Goal: Task Accomplishment & Management: Use online tool/utility

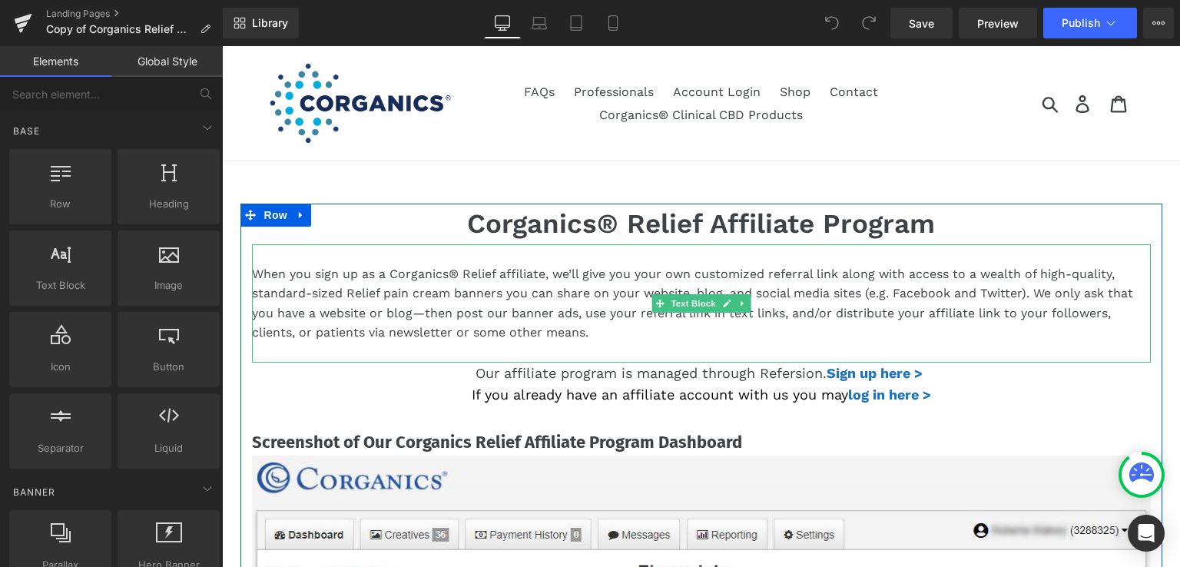
click at [506, 280] on p "When you sign up as a Corganics® Relief affiliate, we’ll give you your own cust…" at bounding box center [701, 303] width 899 height 78
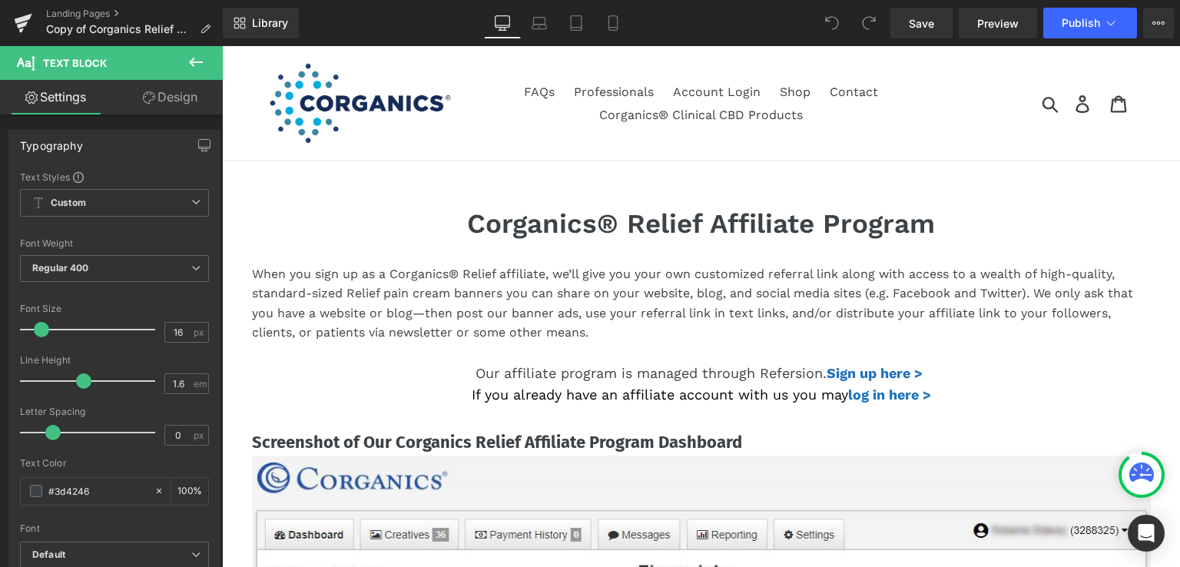
click at [168, 94] on link "Design" at bounding box center [169, 97] width 111 height 35
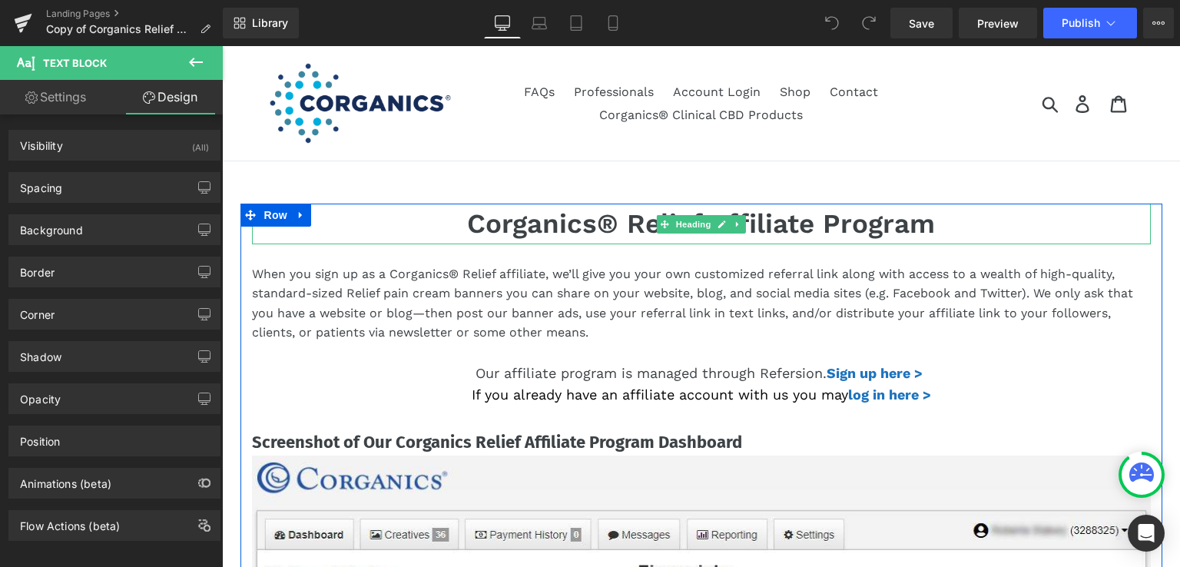
click at [542, 227] on h1 "Corganics® Relief Affiliate Program" at bounding box center [701, 224] width 899 height 41
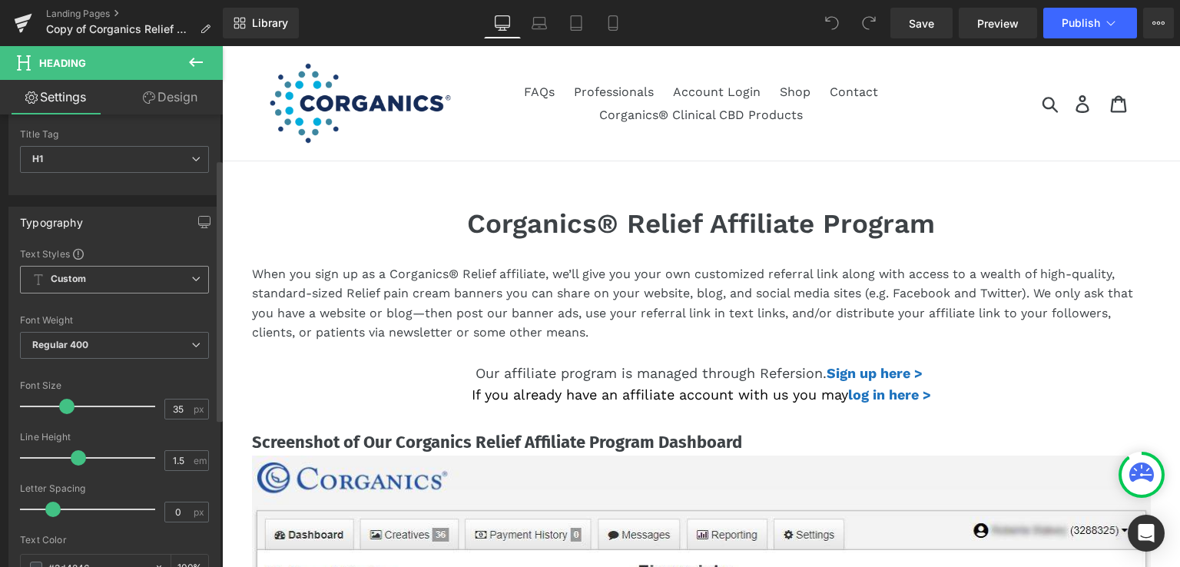
scroll to position [77, 0]
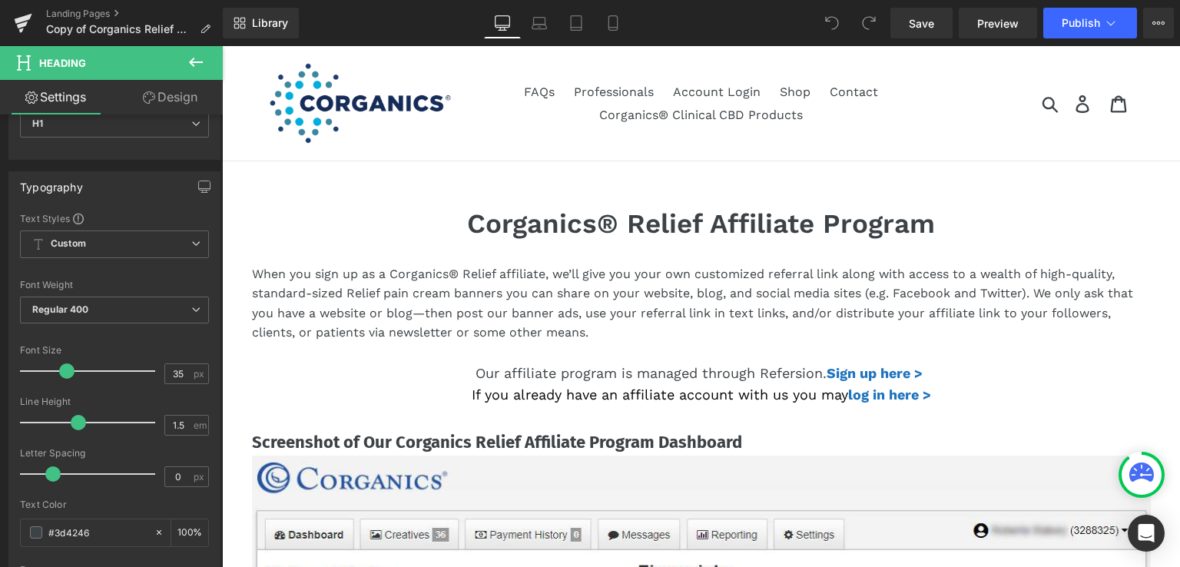
click at [169, 94] on link "Design" at bounding box center [169, 97] width 111 height 35
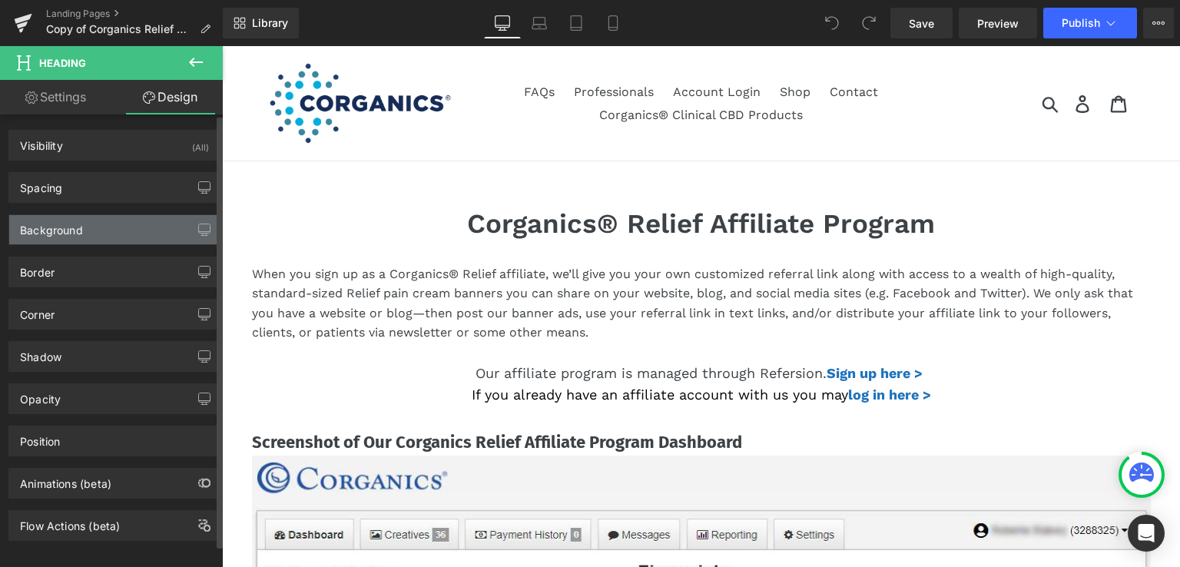
scroll to position [14, 0]
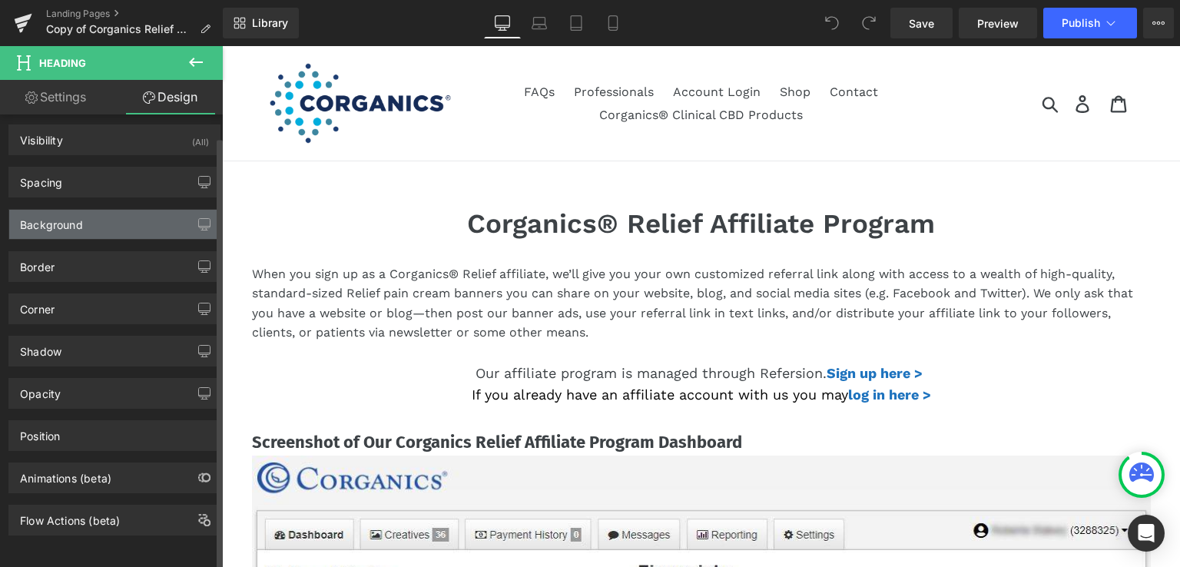
click at [102, 218] on div "Background" at bounding box center [114, 224] width 210 height 29
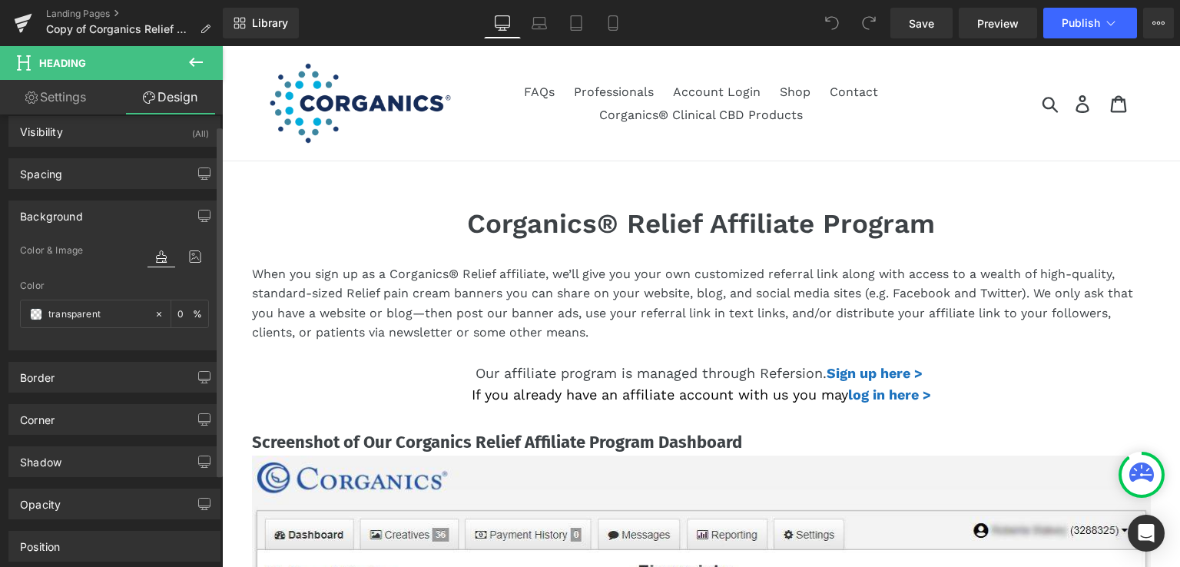
click at [88, 207] on div "Background" at bounding box center [114, 215] width 210 height 29
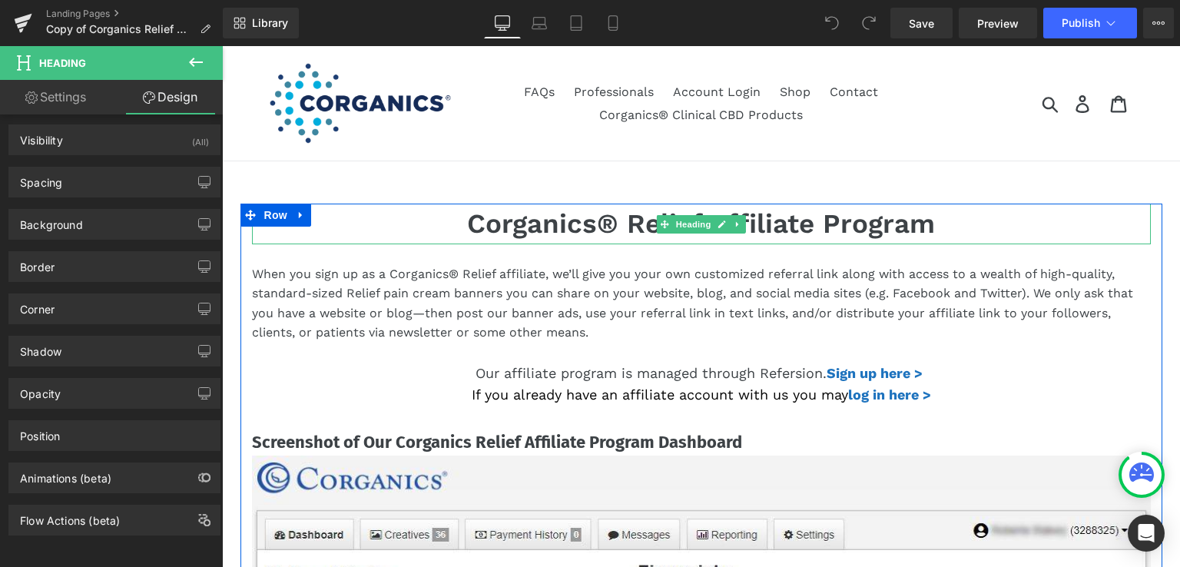
click at [535, 233] on h1 "Corganics® Relief Affiliate Program" at bounding box center [701, 224] width 899 height 41
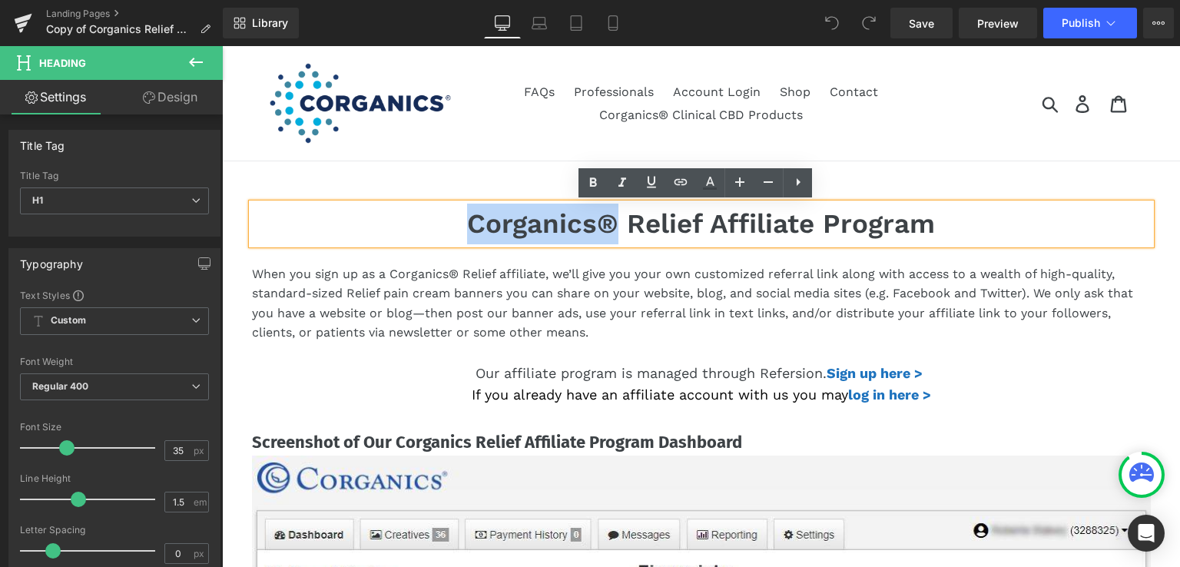
drag, startPoint x: 455, startPoint y: 225, endPoint x: 614, endPoint y: 227, distance: 158.2
click at [614, 227] on h1 "Corganics® Relief Affiliate Program" at bounding box center [701, 224] width 899 height 41
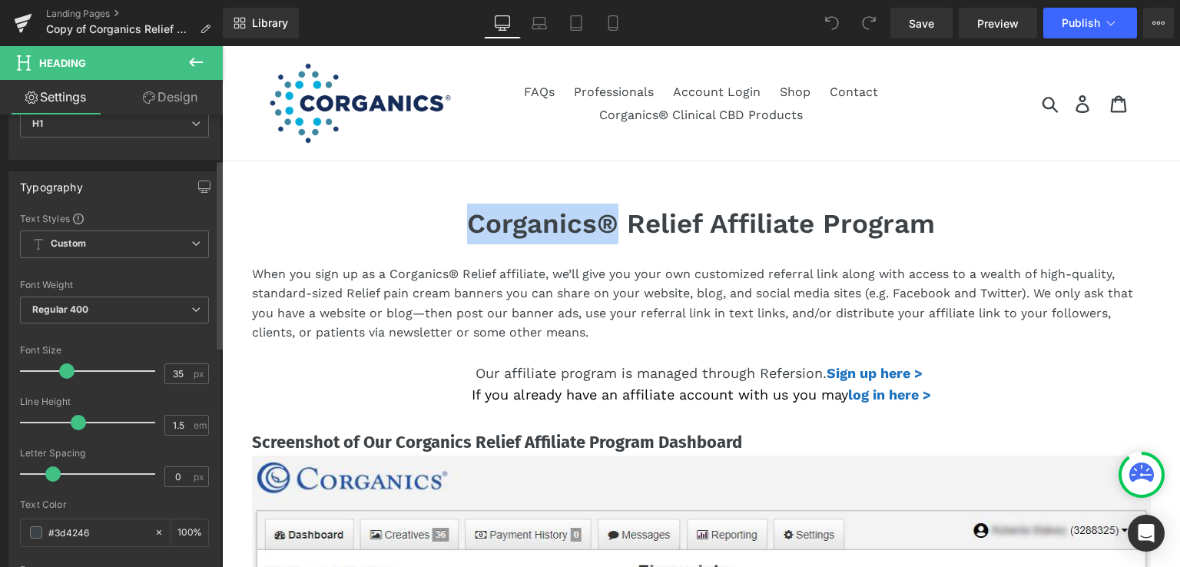
scroll to position [230, 0]
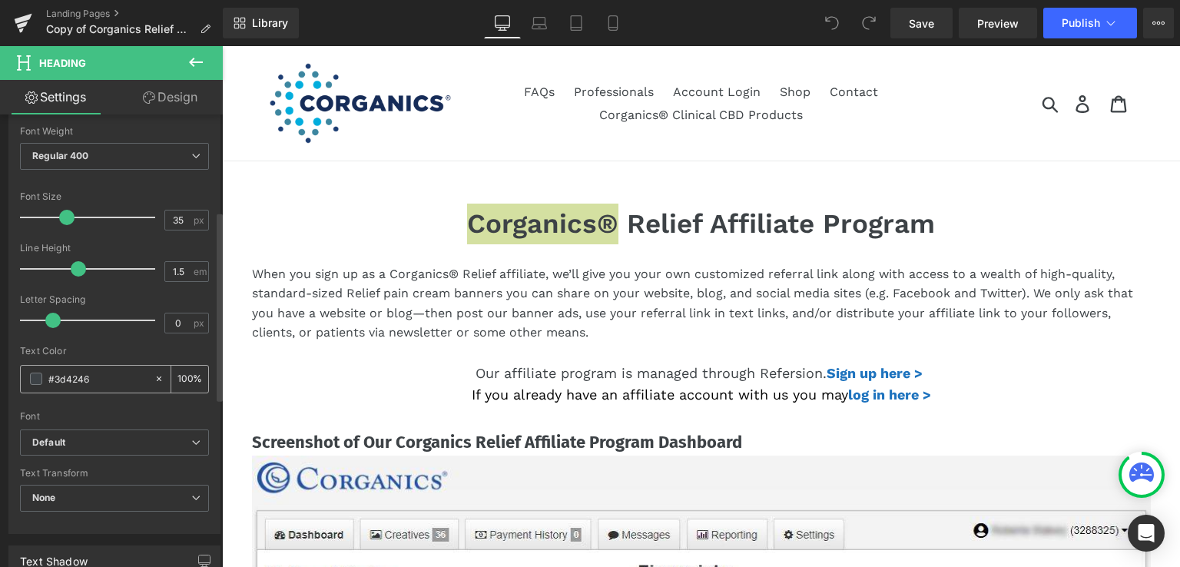
click at [120, 376] on input "#3d4246" at bounding box center [97, 378] width 98 height 17
type input "#3d424"
type input "0"
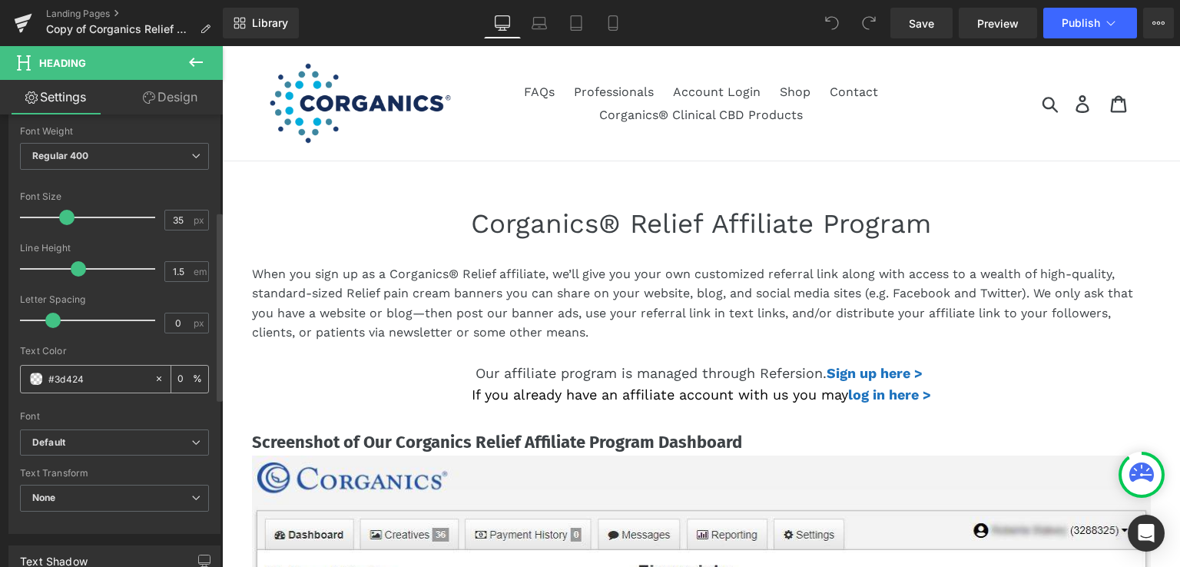
type input "#3d42"
type input "13"
type input "#3d4"
type input "100"
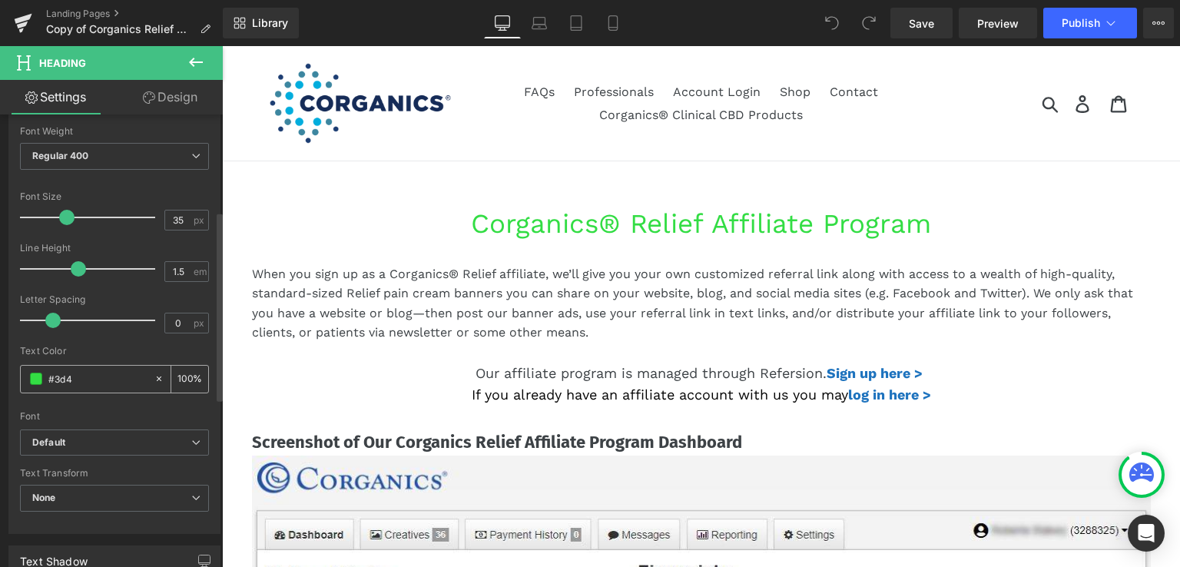
type input "#3d"
type input "0"
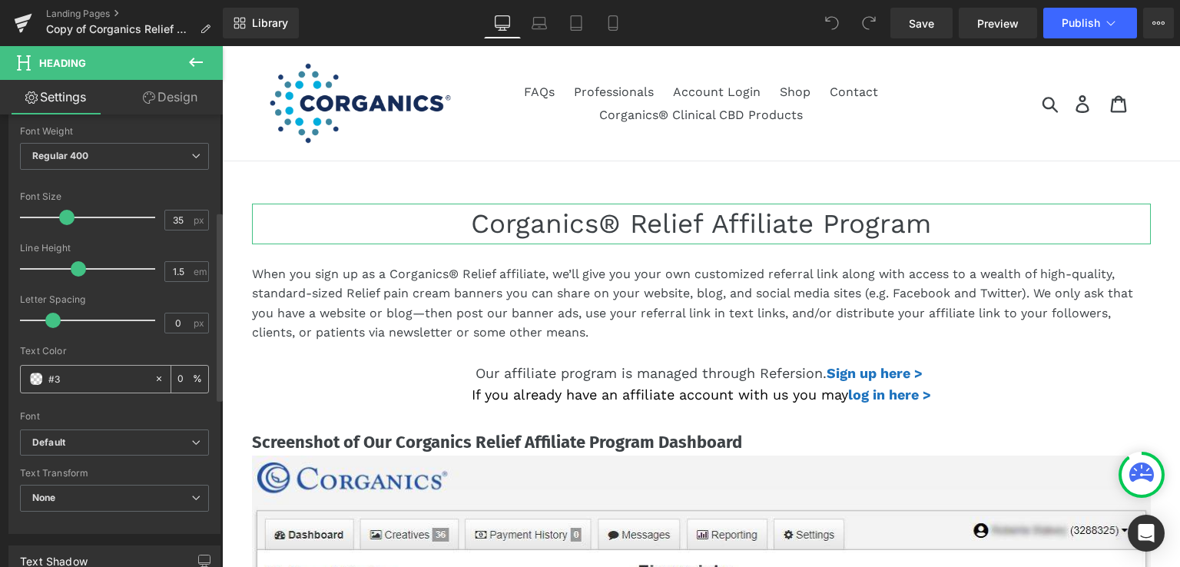
type input "#"
paste input "e5af32"
type input "e5af32"
type input "100"
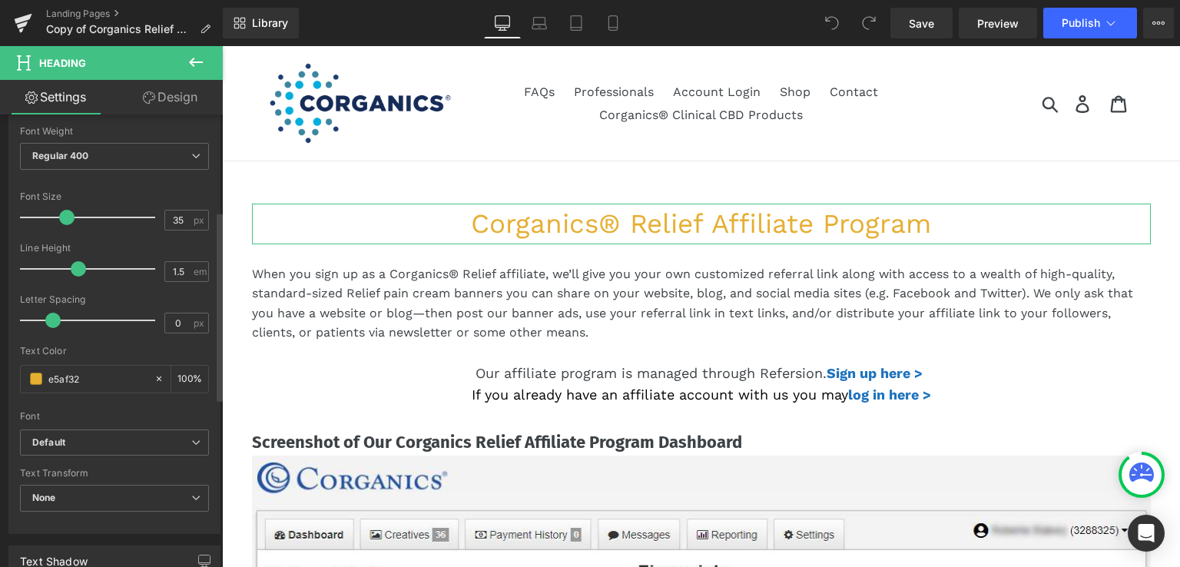
click at [114, 415] on div "Font" at bounding box center [114, 416] width 189 height 11
type input "#e5af32#"
type input "0"
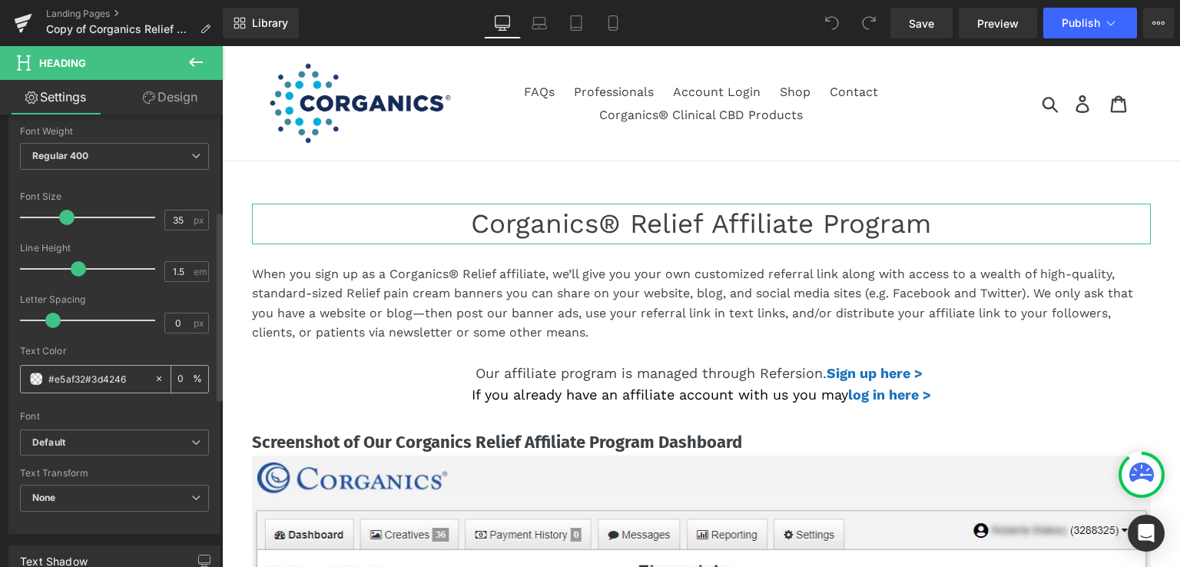
click at [86, 379] on input "#e5af32#3d4246" at bounding box center [97, 378] width 98 height 17
type input "#3d4246"
type input "100"
type input "#3d4246"
click at [150, 416] on div "Font" at bounding box center [114, 416] width 189 height 11
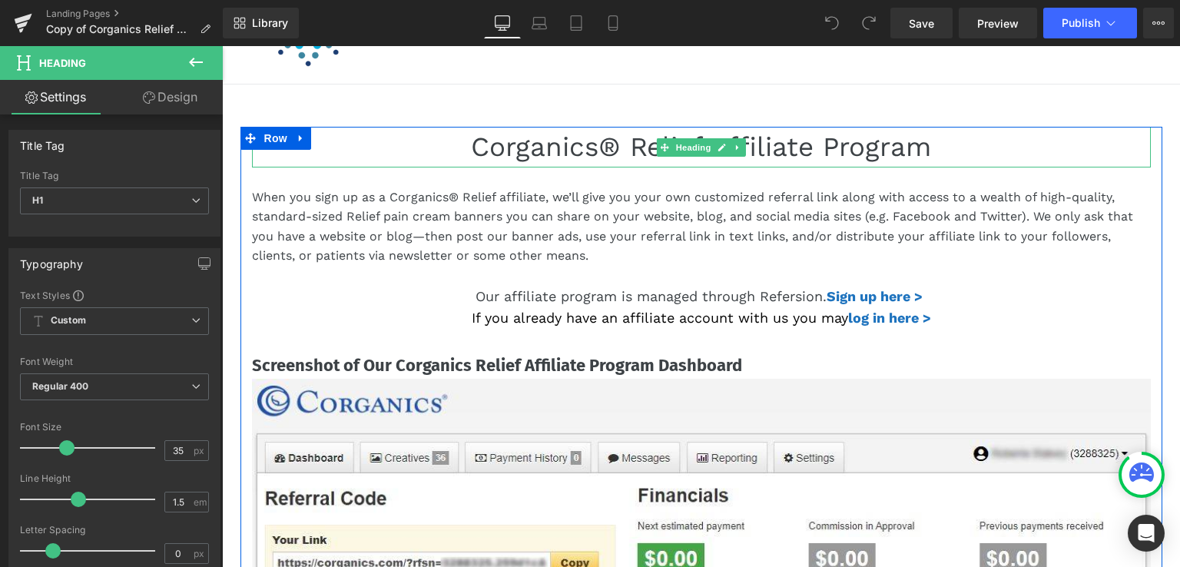
scroll to position [0, 0]
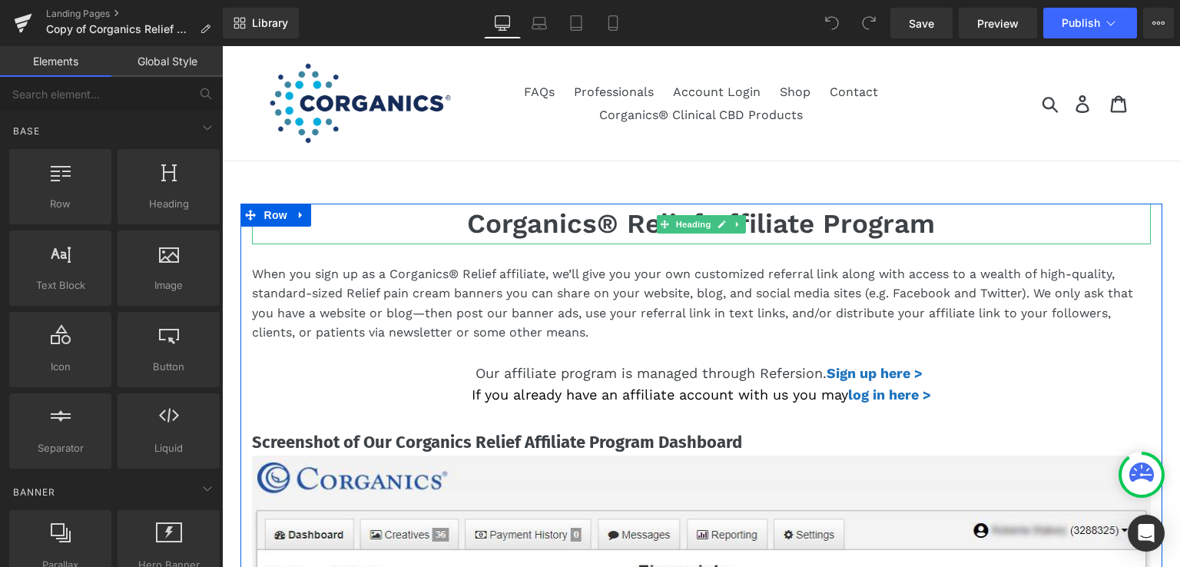
click at [502, 230] on h1 "Corganics® Relief Affiliate Program" at bounding box center [701, 224] width 899 height 41
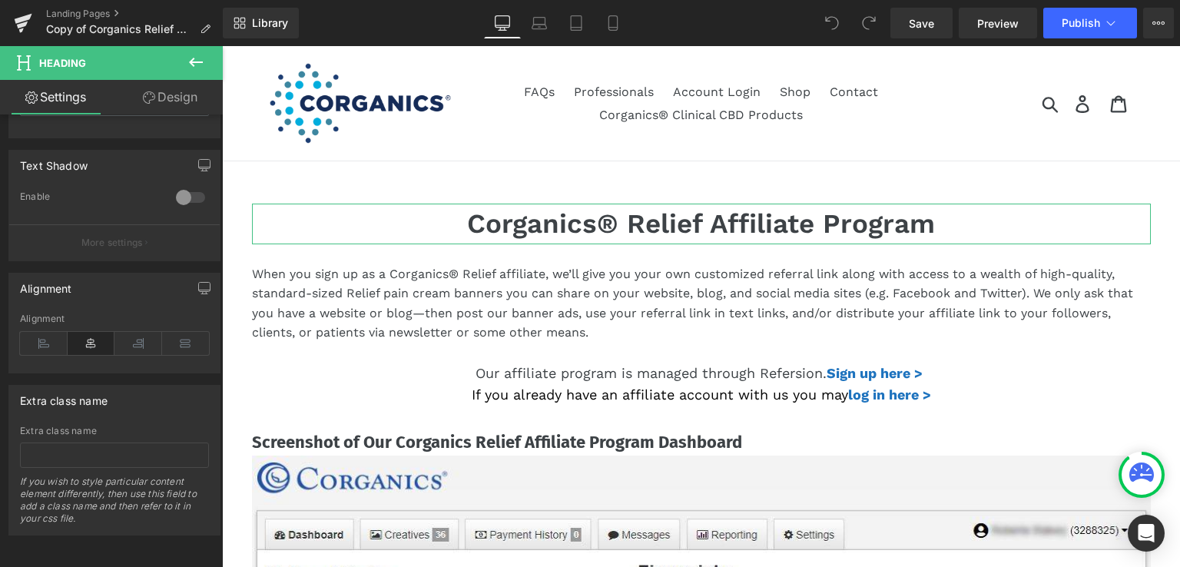
click at [178, 98] on link "Design" at bounding box center [169, 97] width 111 height 35
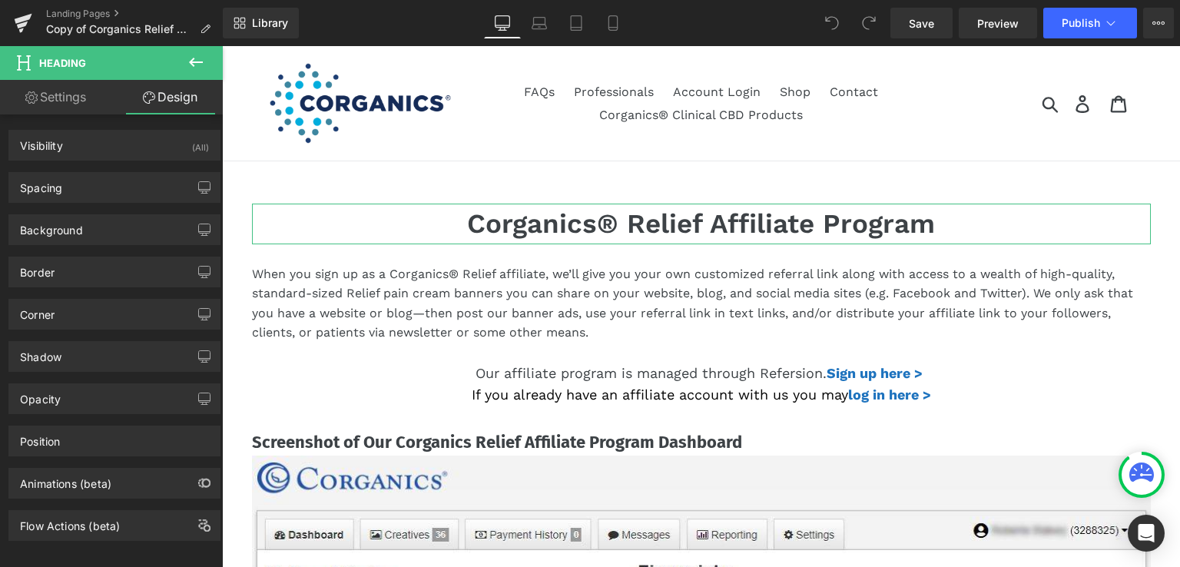
type input "transparent"
type input "0"
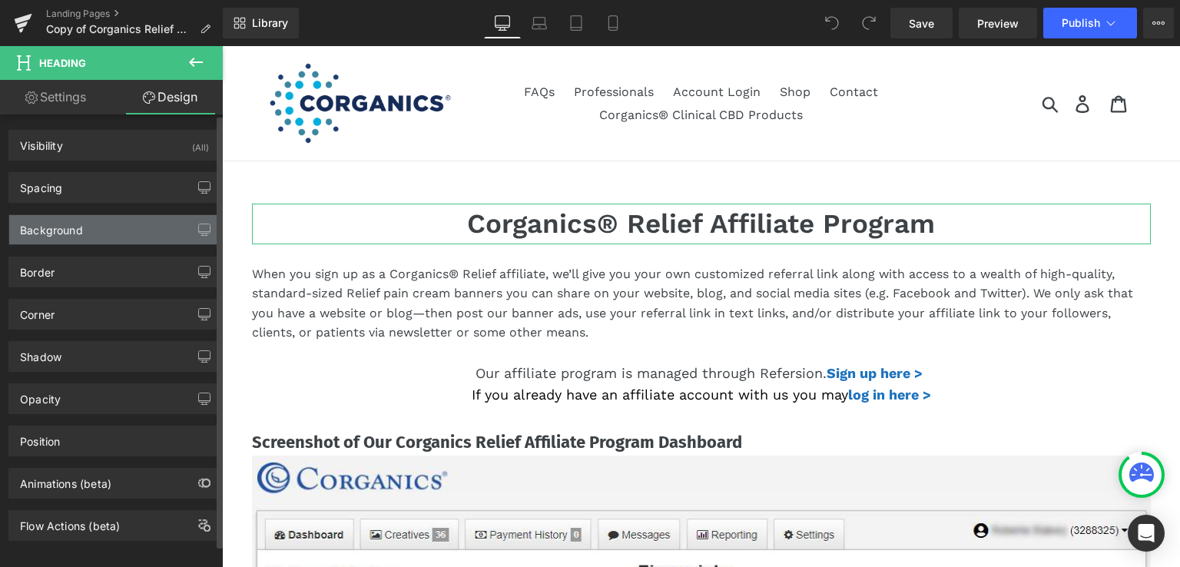
click at [85, 224] on div "Background" at bounding box center [114, 229] width 210 height 29
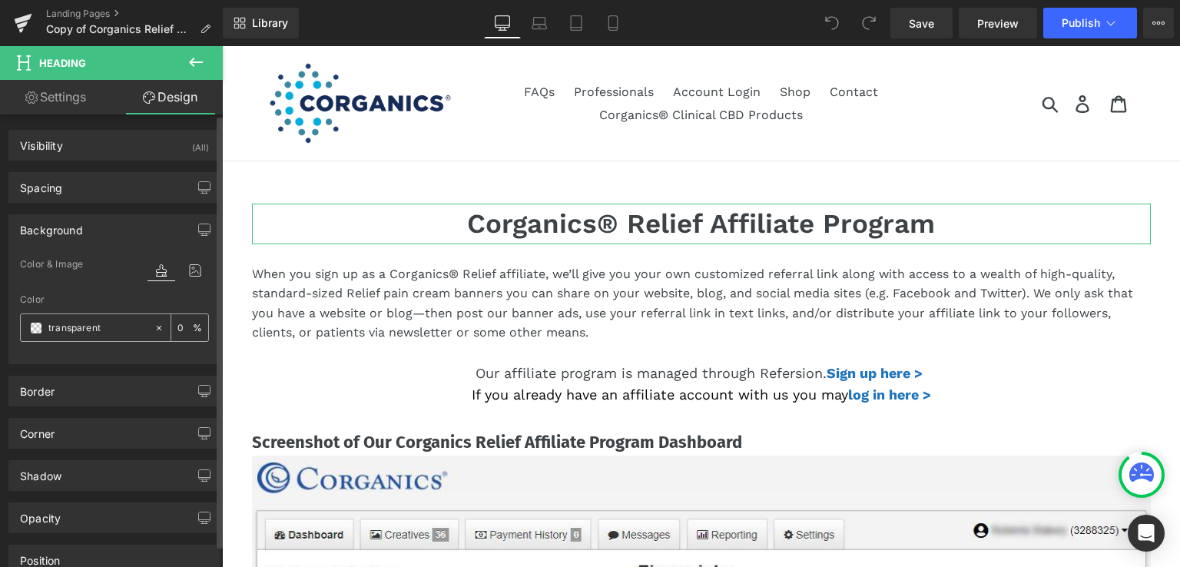
click at [106, 325] on input "transparent" at bounding box center [97, 328] width 98 height 17
type input "black"
type input "100"
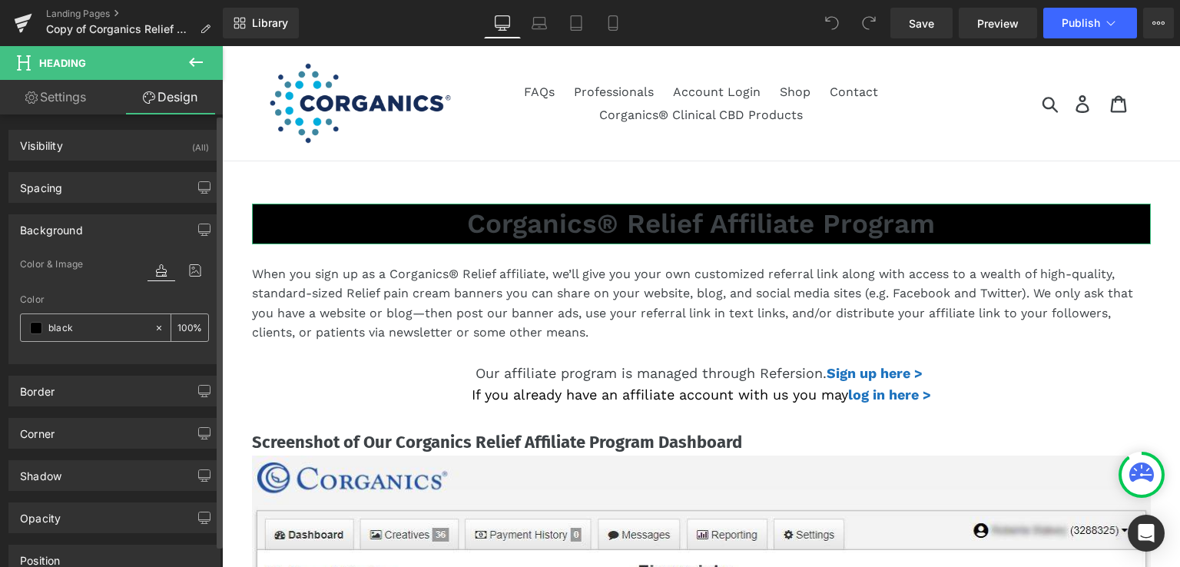
click at [154, 323] on icon at bounding box center [159, 328] width 11 height 11
type input "none"
type input "0"
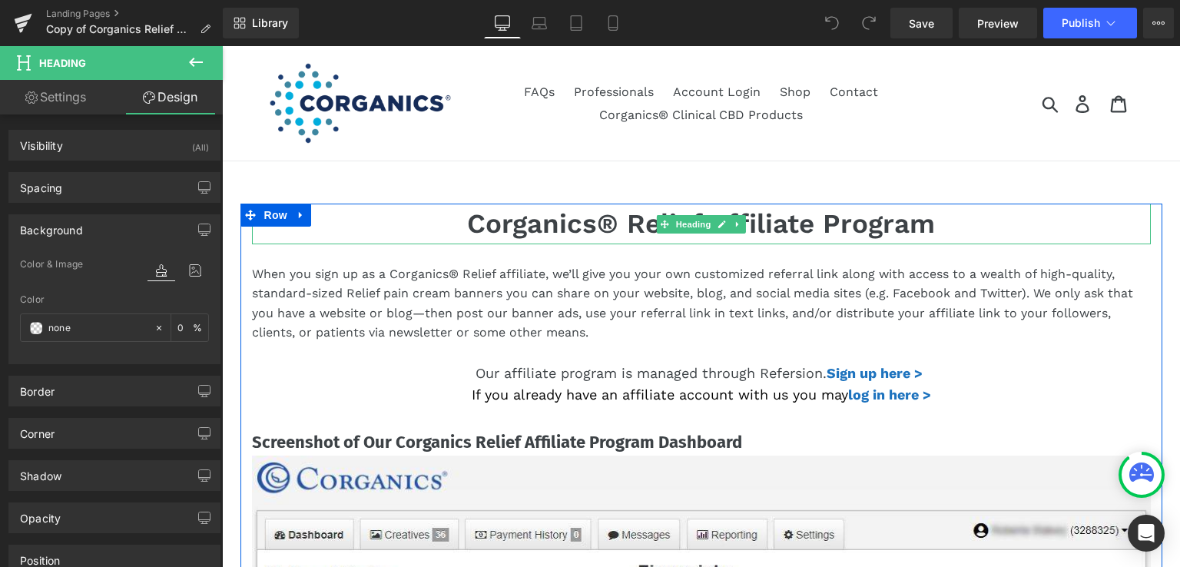
click at [479, 230] on h1 "Corganics® Relief Affiliate Program" at bounding box center [701, 224] width 899 height 41
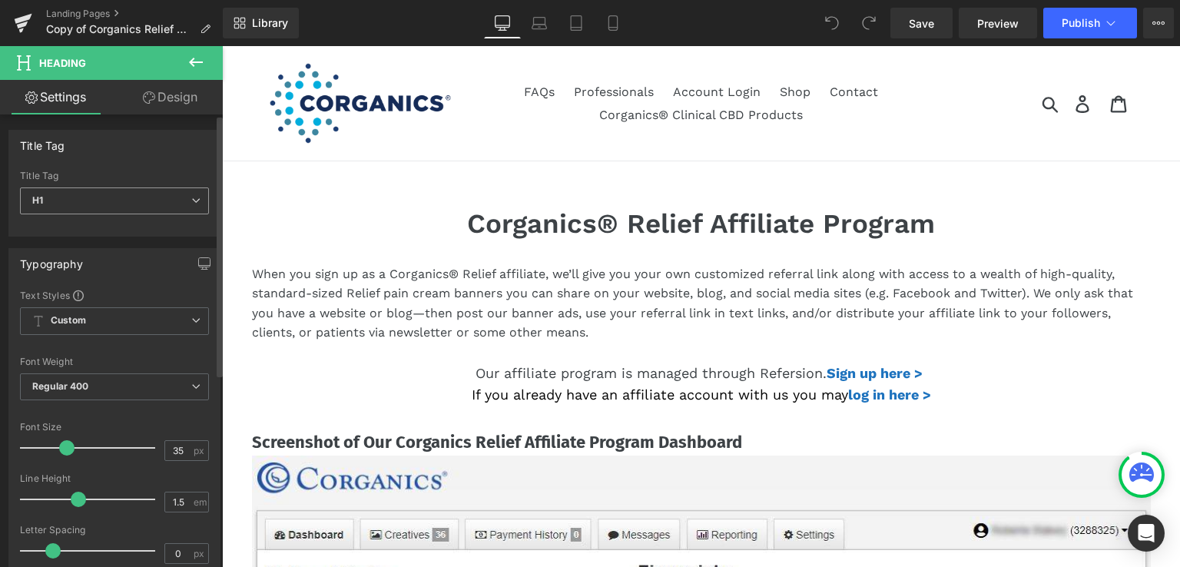
click at [120, 196] on span "H1" at bounding box center [114, 200] width 189 height 27
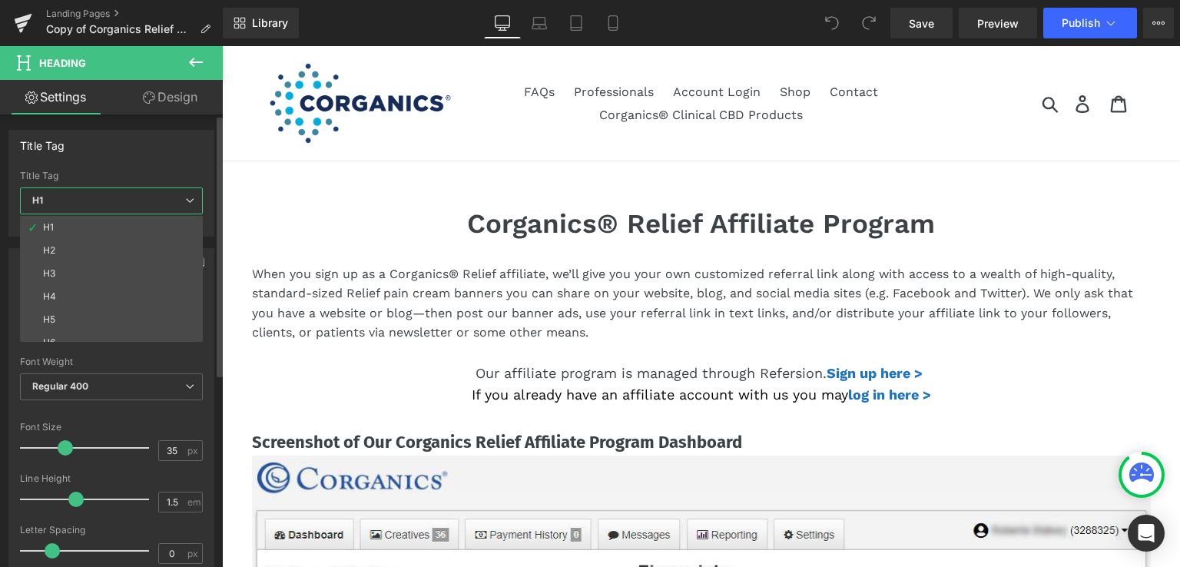
click at [120, 196] on span "H1" at bounding box center [111, 200] width 183 height 27
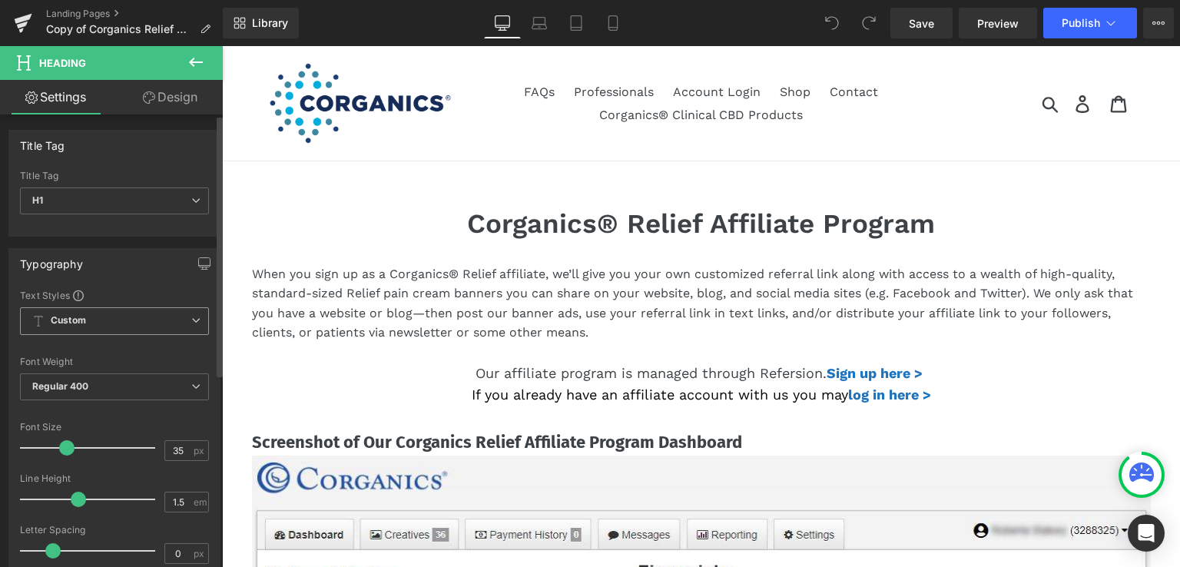
click at [106, 319] on span "Custom Setup Global Style" at bounding box center [114, 321] width 189 height 28
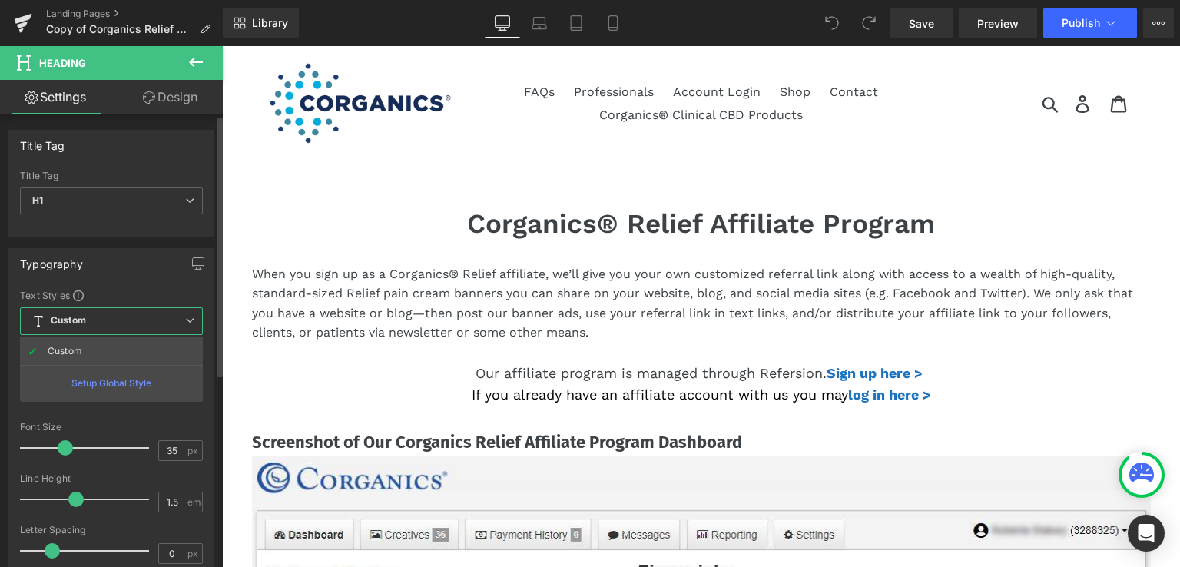
click at [106, 319] on span "Custom Setup Global Style" at bounding box center [111, 321] width 183 height 28
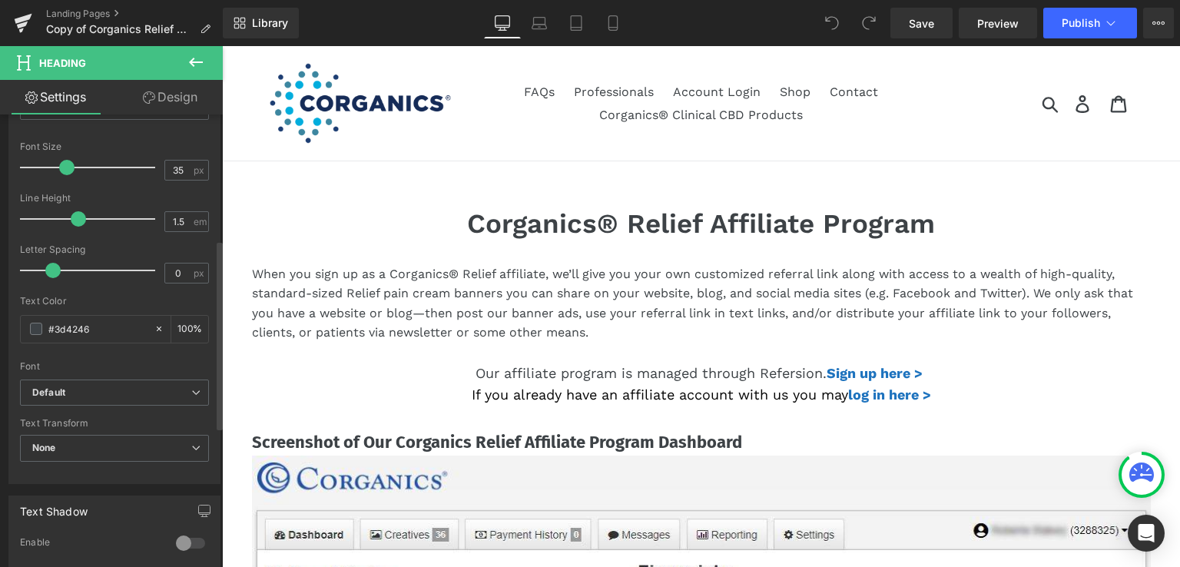
scroll to position [307, 0]
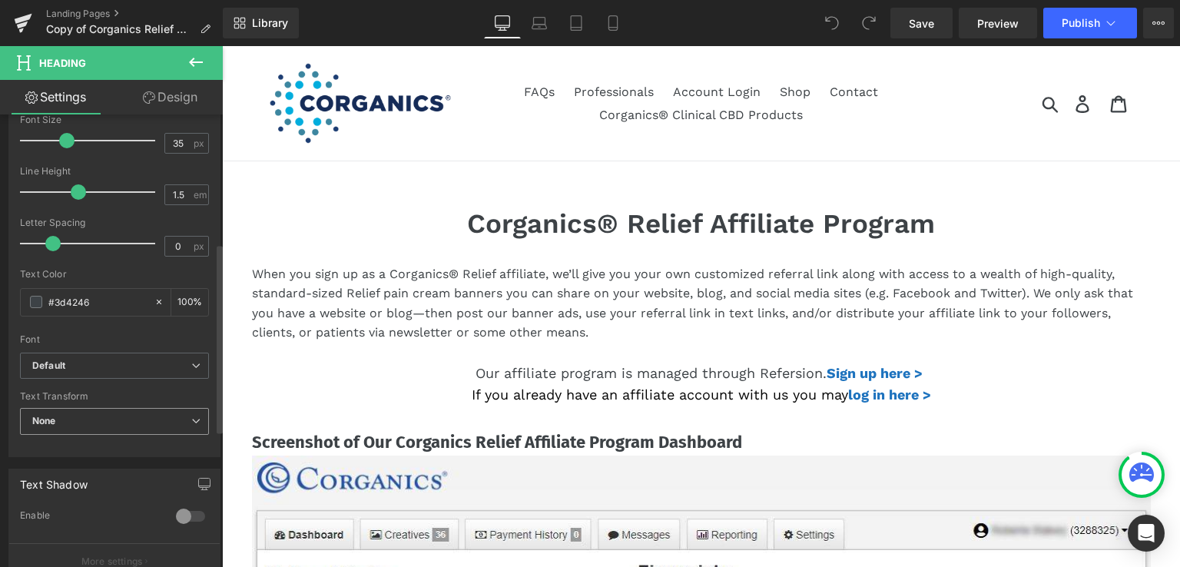
click at [87, 411] on span "None" at bounding box center [114, 421] width 189 height 27
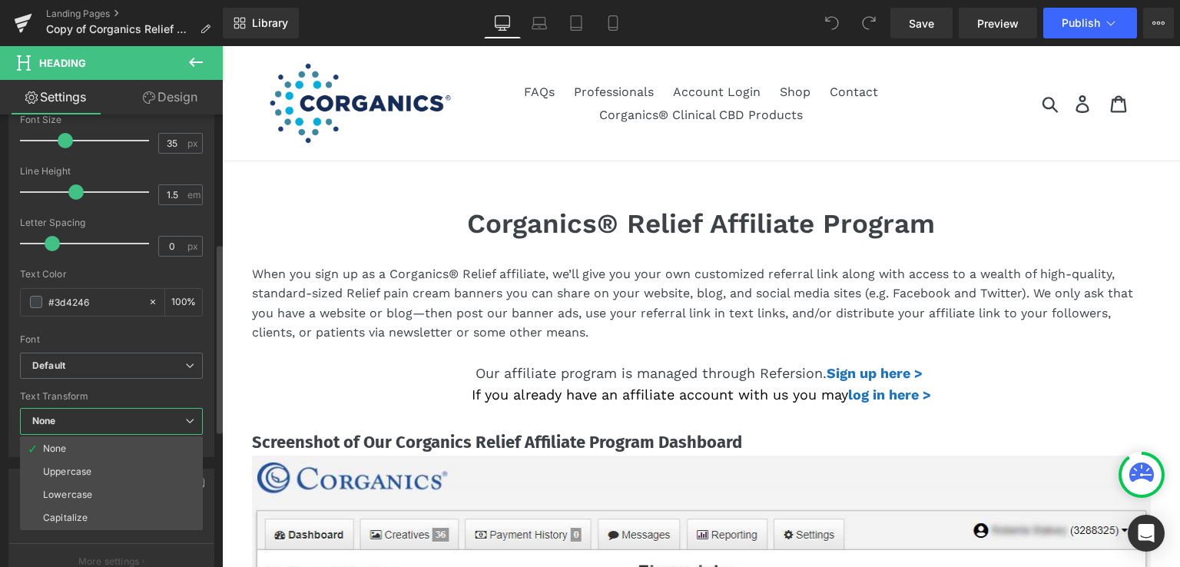
click at [87, 411] on span "None" at bounding box center [111, 421] width 183 height 27
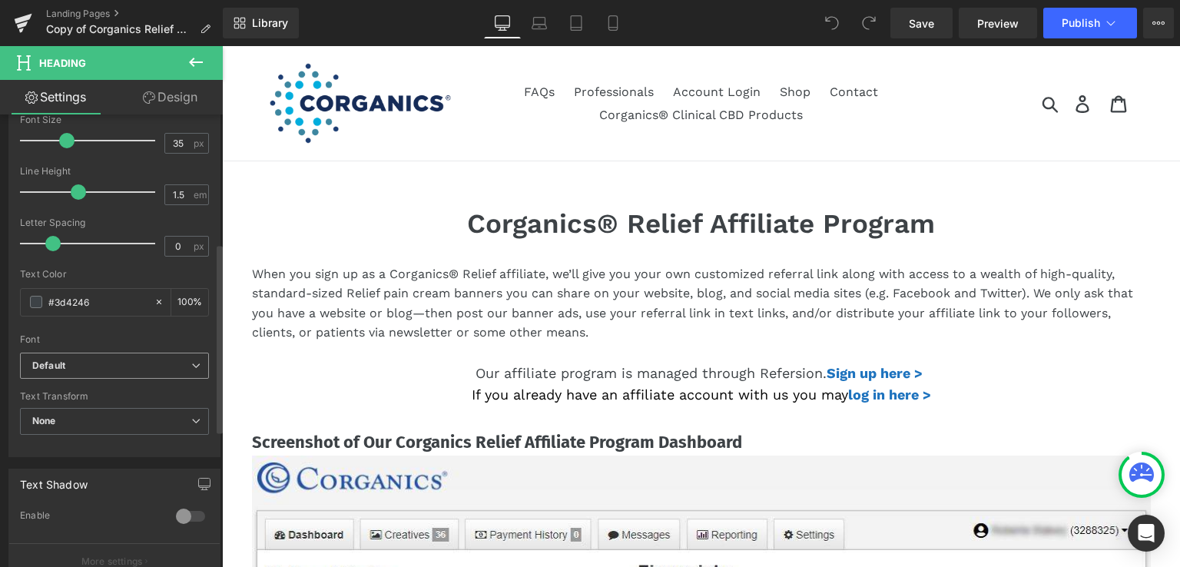
click at [94, 369] on b "Default" at bounding box center [111, 365] width 159 height 13
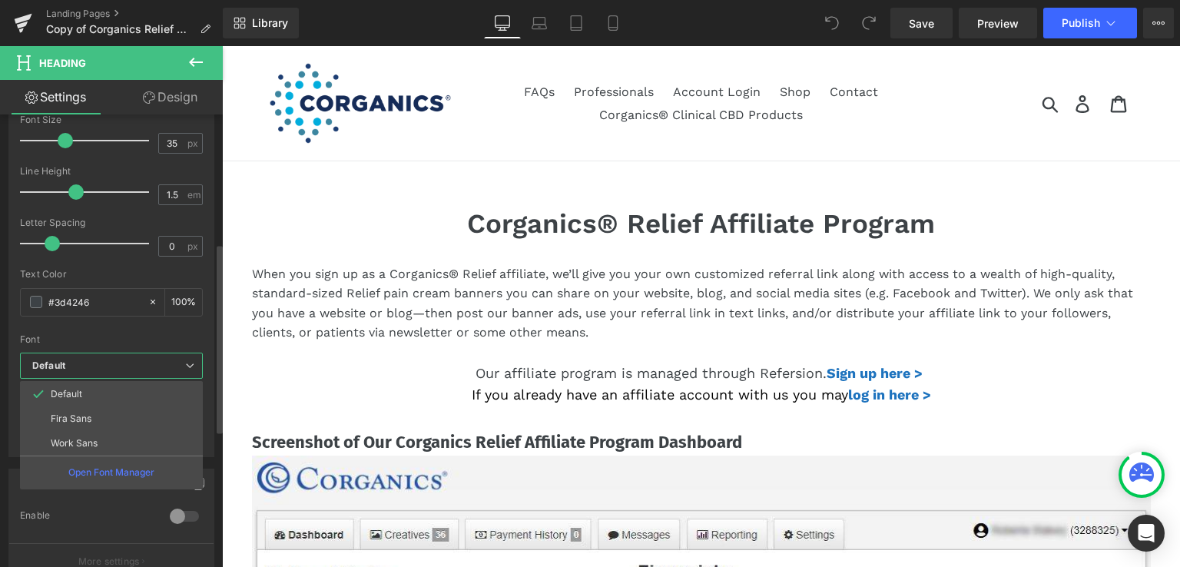
click at [94, 369] on b "Default" at bounding box center [108, 365] width 153 height 13
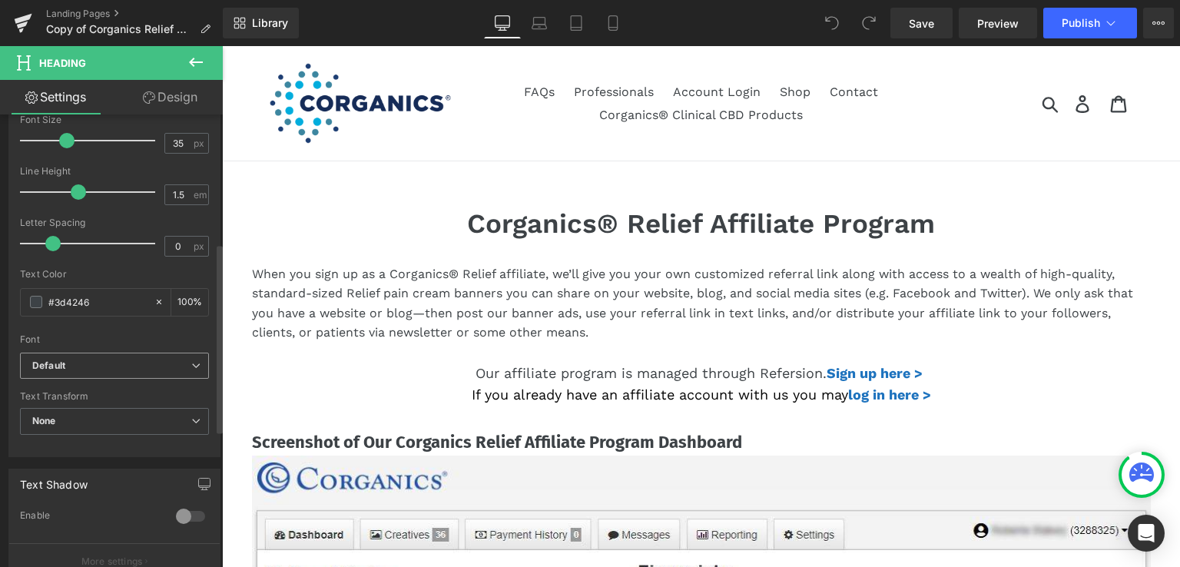
click at [94, 369] on b "Default" at bounding box center [111, 365] width 159 height 13
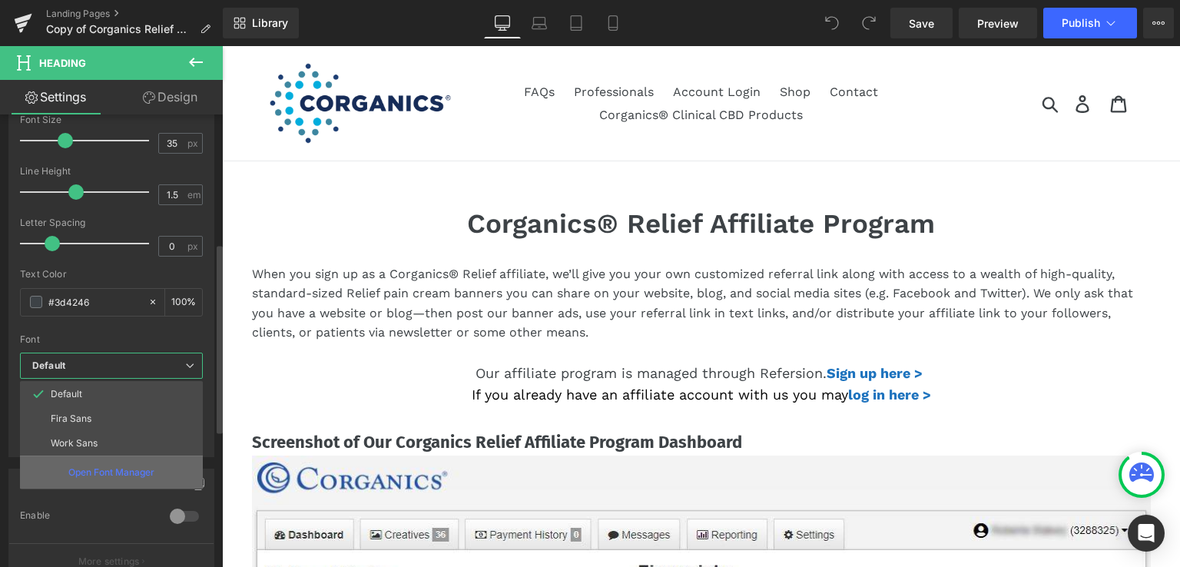
click at [111, 472] on p "Open Font Manager" at bounding box center [111, 472] width 86 height 14
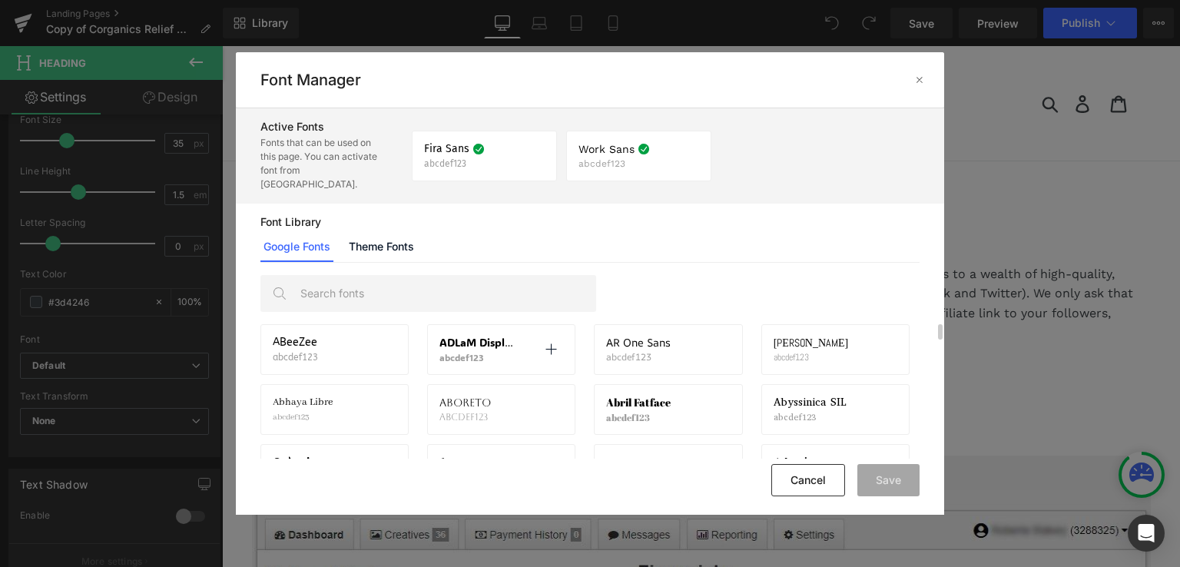
scroll to position [0, 0]
click at [417, 277] on input "text" at bounding box center [443, 293] width 303 height 35
type input "v"
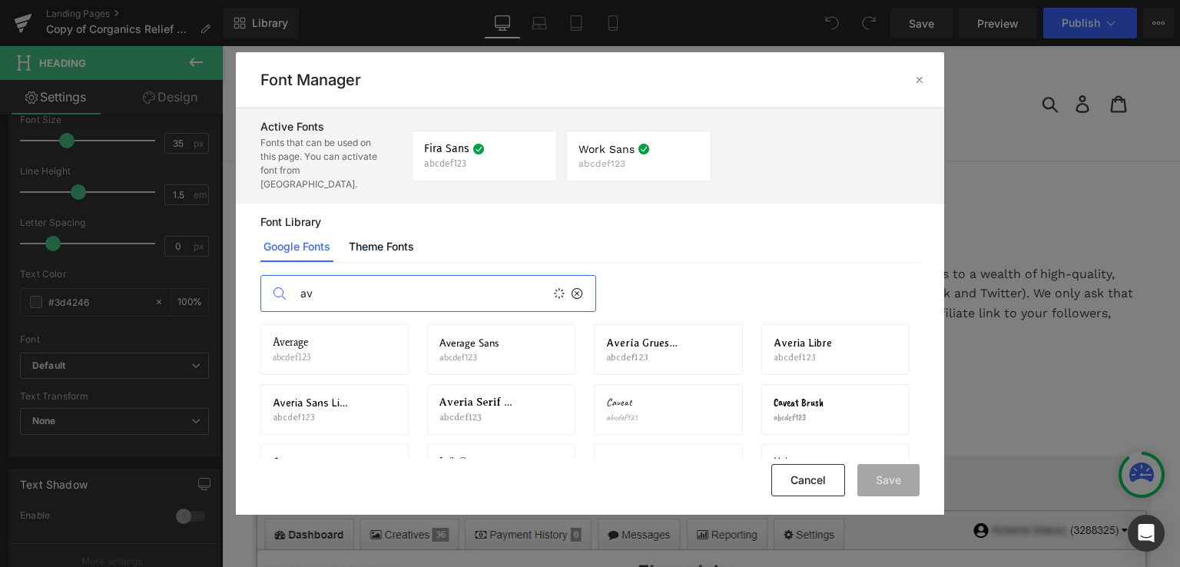
type input "a"
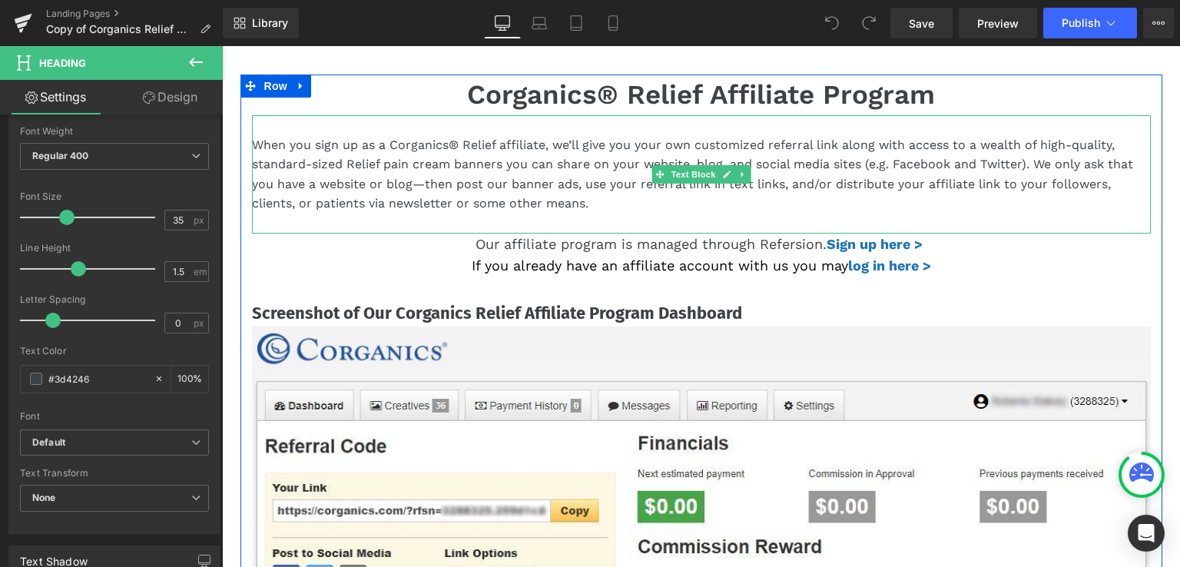
scroll to position [154, 0]
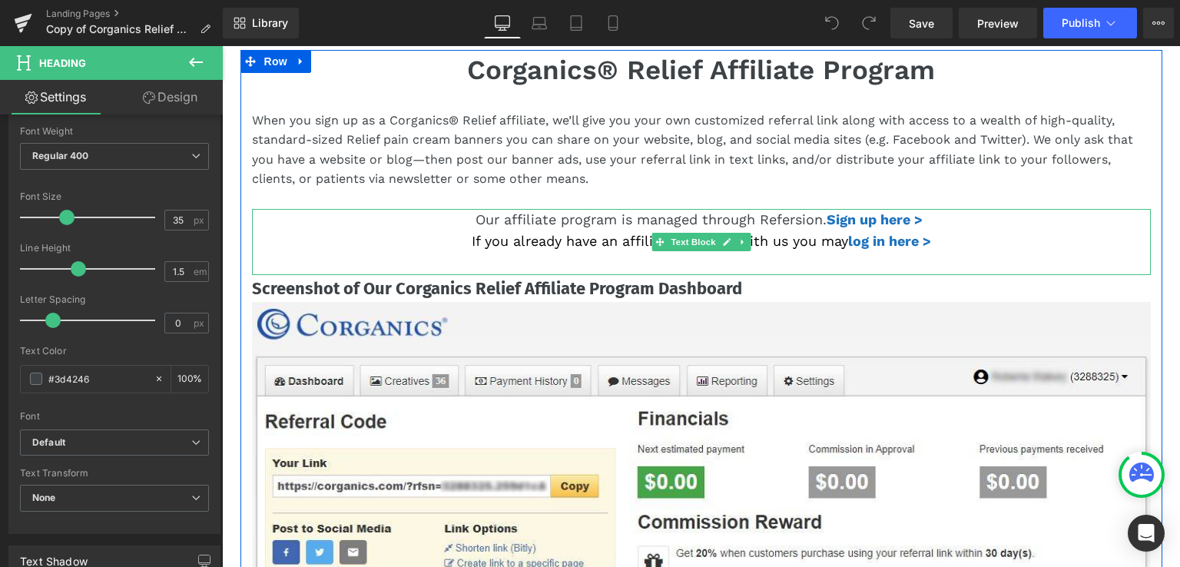
click at [278, 219] on p "Our affiliate program is managed through Refersion. Sign up here >" at bounding box center [701, 220] width 899 height 22
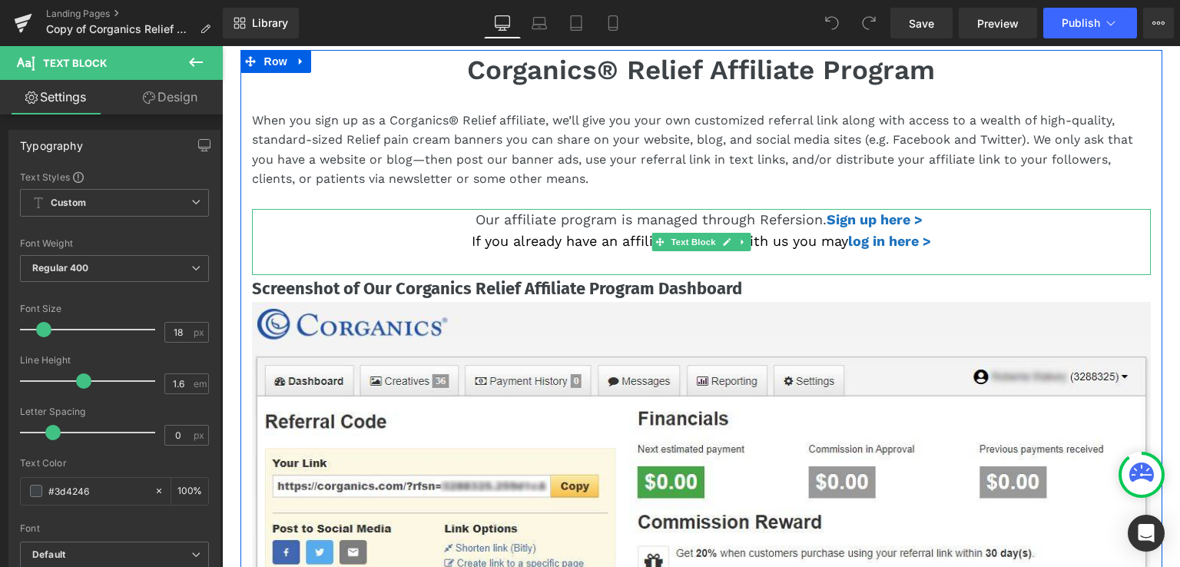
click at [498, 235] on font "If you already have an affiliate account with us you may" at bounding box center [660, 241] width 376 height 16
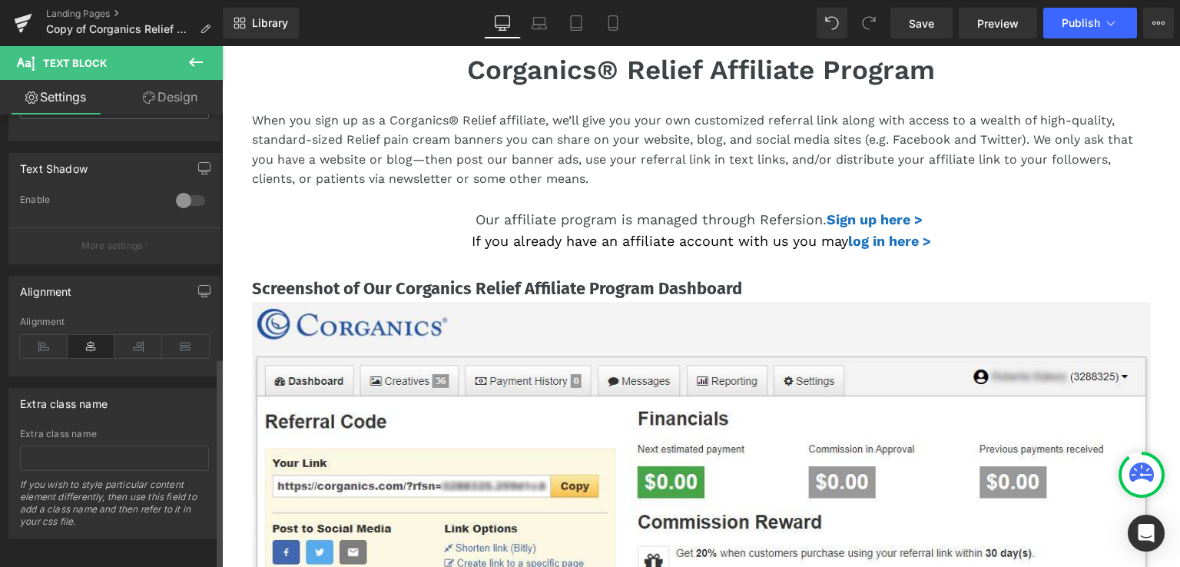
scroll to position [516, 0]
click at [105, 442] on input "text" at bounding box center [114, 454] width 189 height 25
click at [123, 409] on div "Extra class name Extra class name If you wish to style particular content eleme…" at bounding box center [114, 460] width 212 height 151
